Goal: Navigation & Orientation: Understand site structure

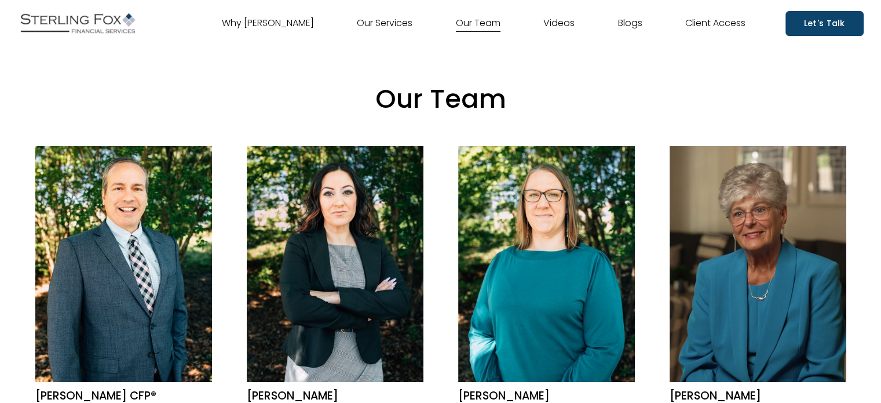
click at [286, 23] on link "Why [PERSON_NAME]" at bounding box center [268, 23] width 92 height 19
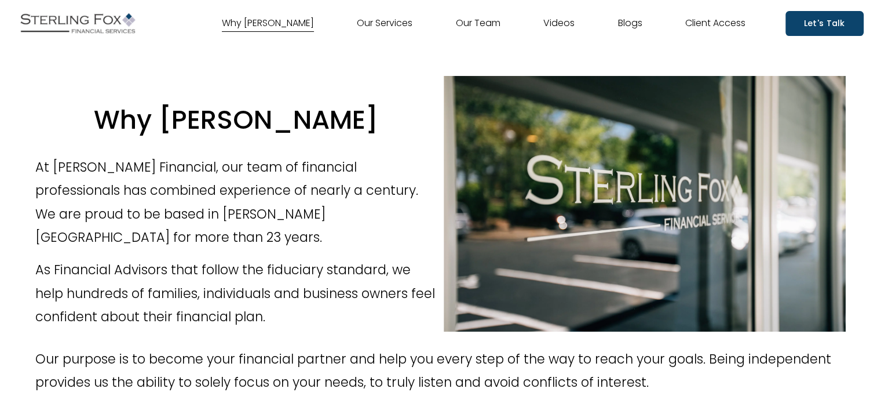
click at [86, 27] on img at bounding box center [77, 23] width 121 height 29
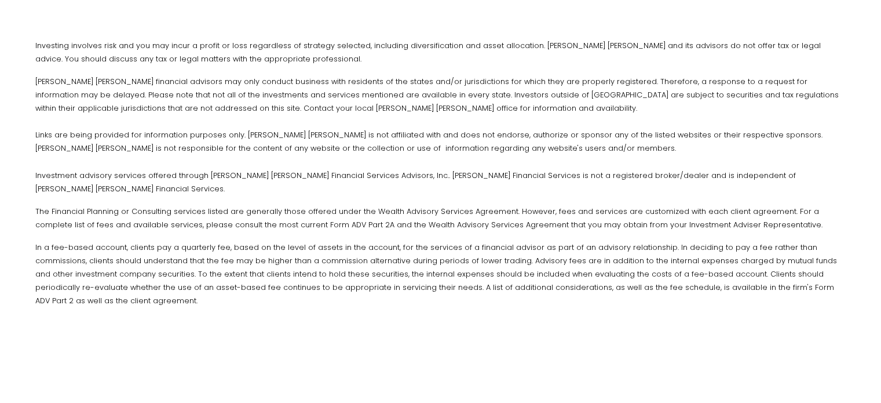
scroll to position [3651, 0]
